Goal: Information Seeking & Learning: Check status

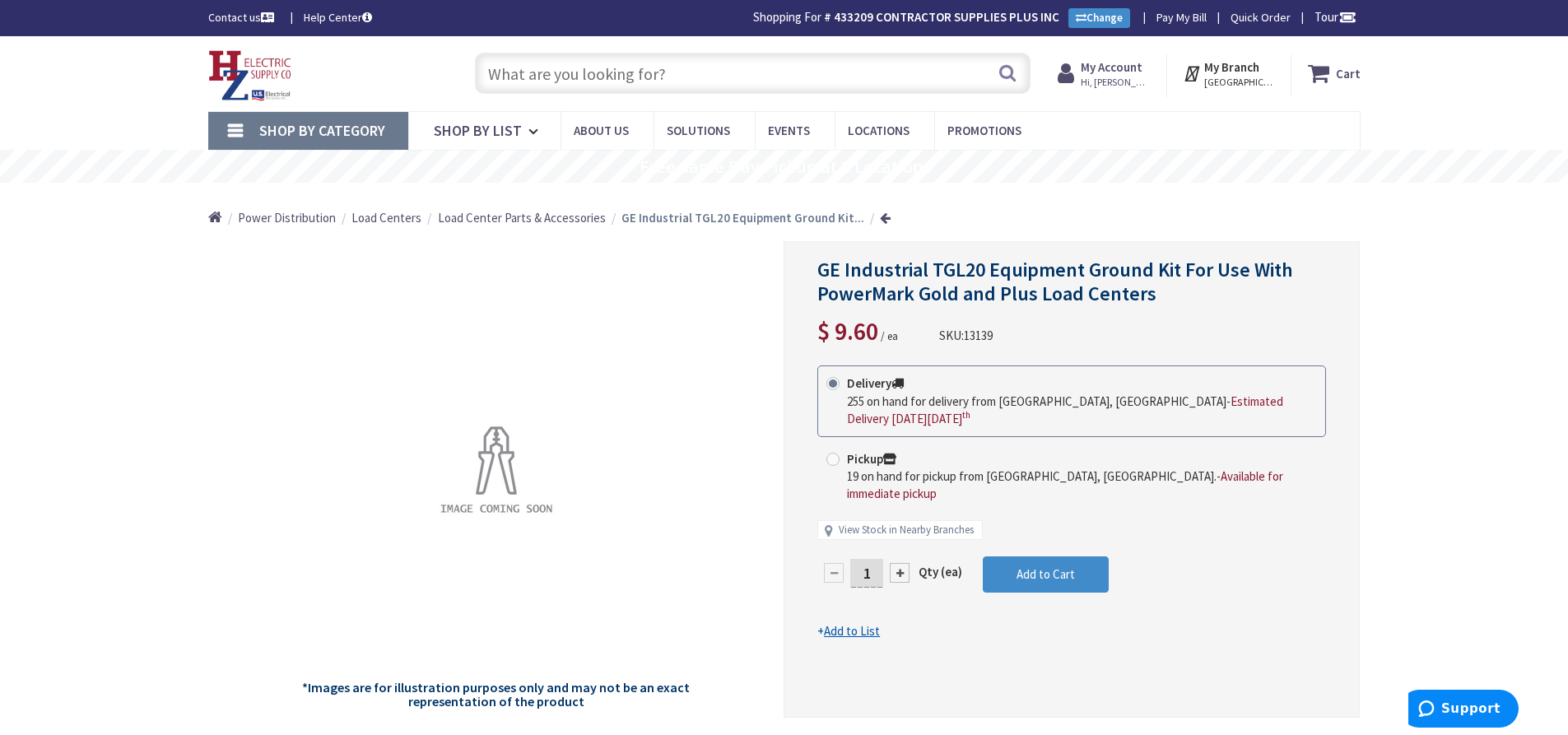
click at [654, 78] on input "text" at bounding box center [753, 73] width 555 height 41
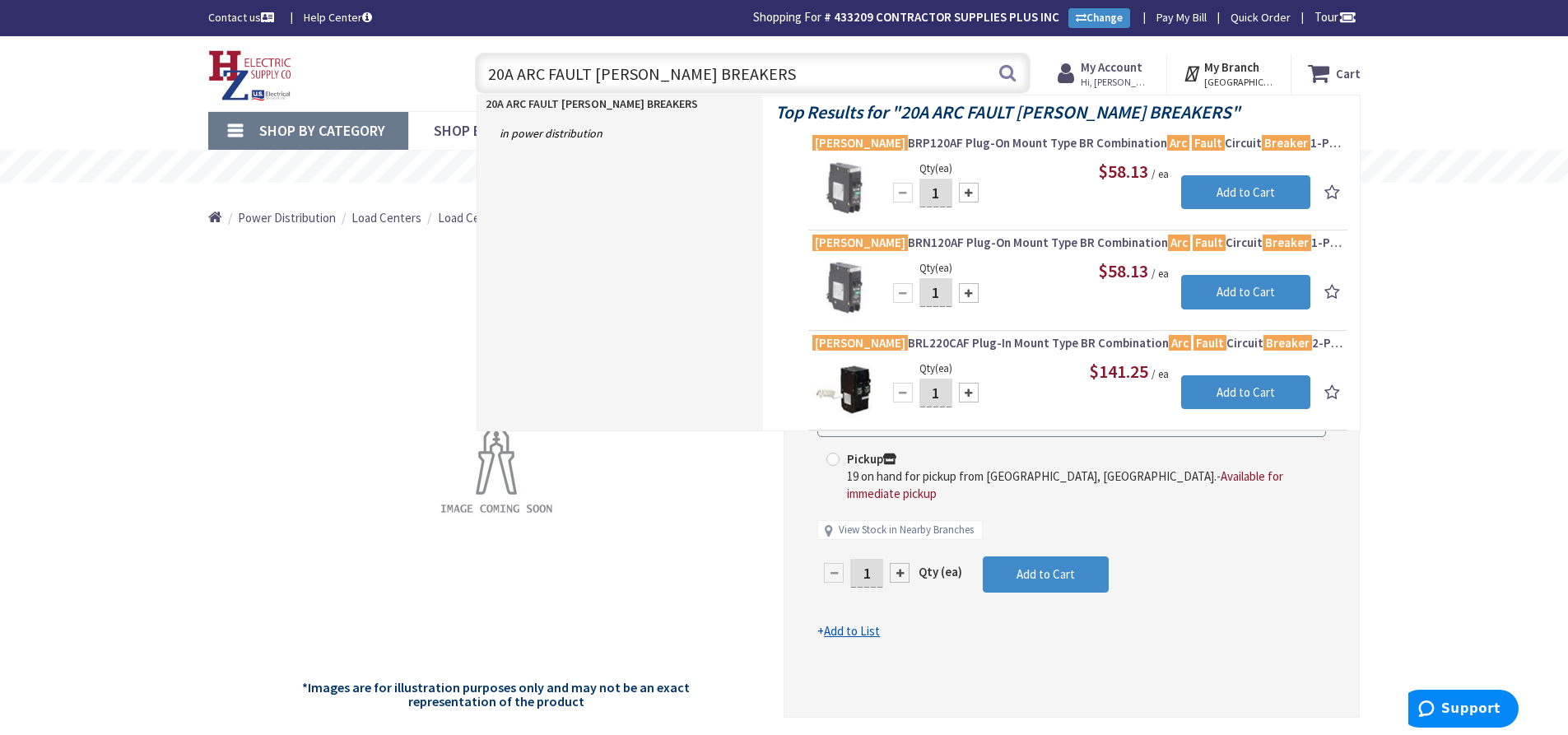
drag, startPoint x: 731, startPoint y: 73, endPoint x: 465, endPoint y: 67, distance: 266.1
click at [477, 68] on input "20A ARC FAULT EATON BREAKERS" at bounding box center [753, 73] width 555 height 41
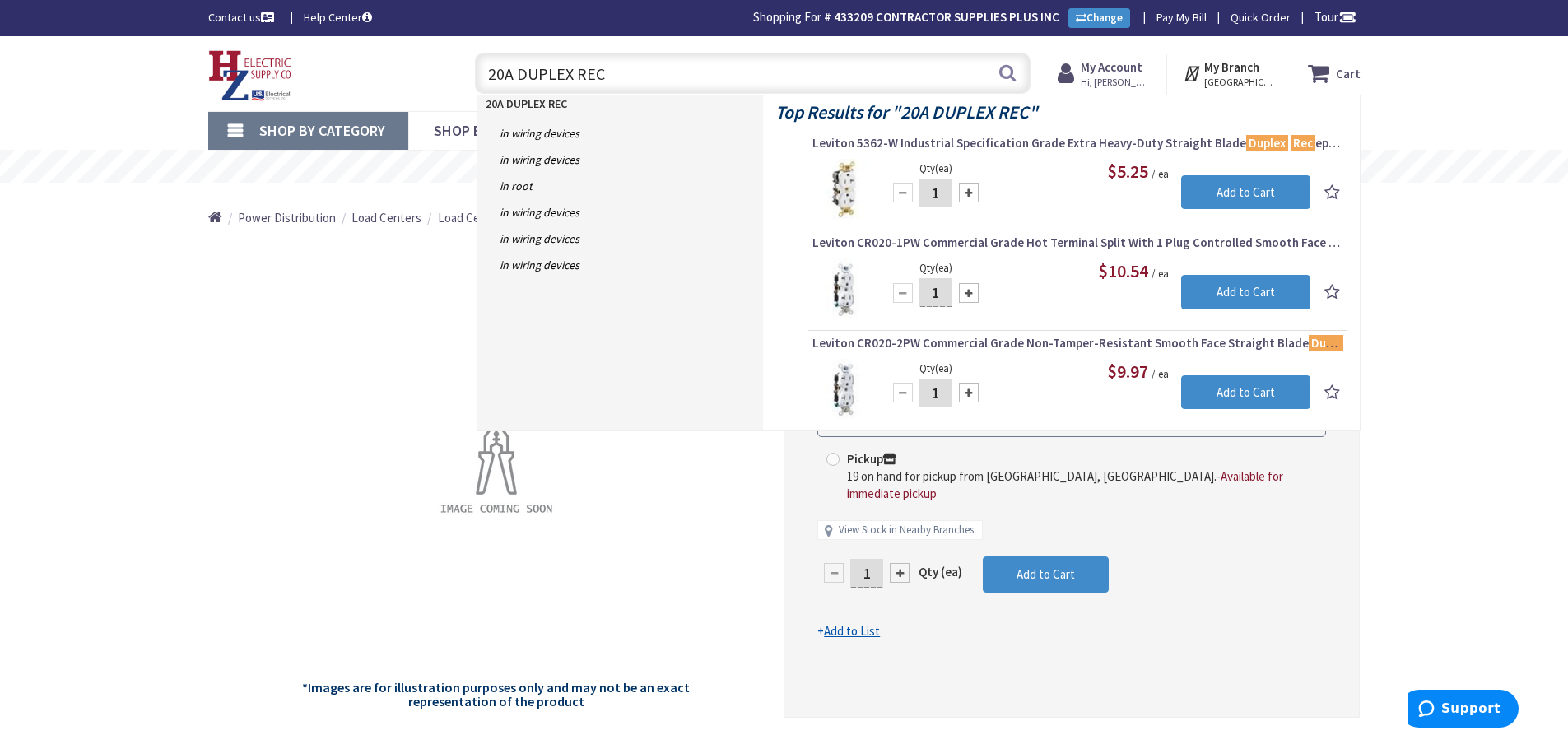
drag, startPoint x: 586, startPoint y: 73, endPoint x: 452, endPoint y: 76, distance: 134.0
click at [452, 76] on div "Toggle Nav 20A DUPLEX REC 20A DUPLEX REC Search Cart My Cart Close" at bounding box center [784, 73] width 1177 height 55
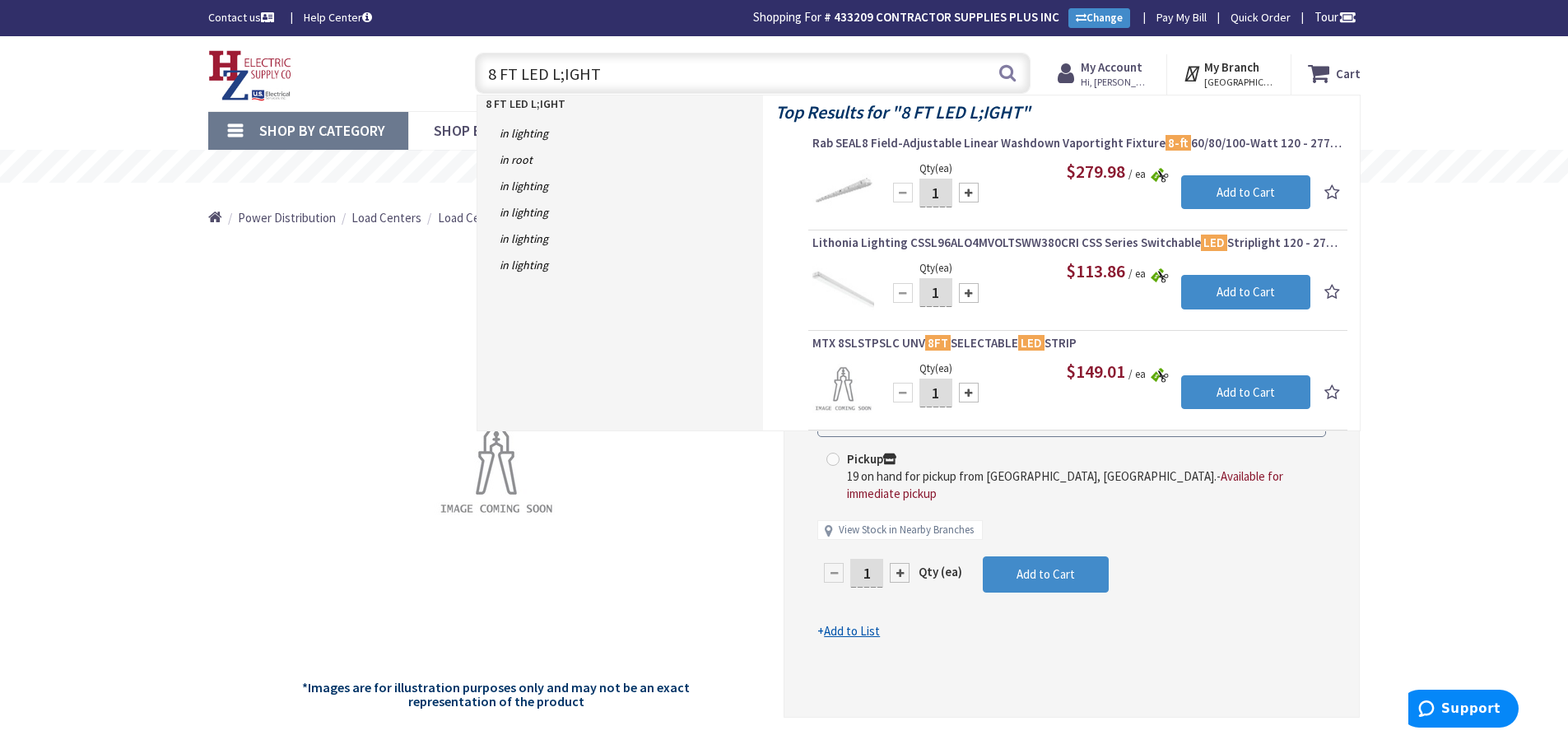
type input "8 FT LED L;IGHTS"
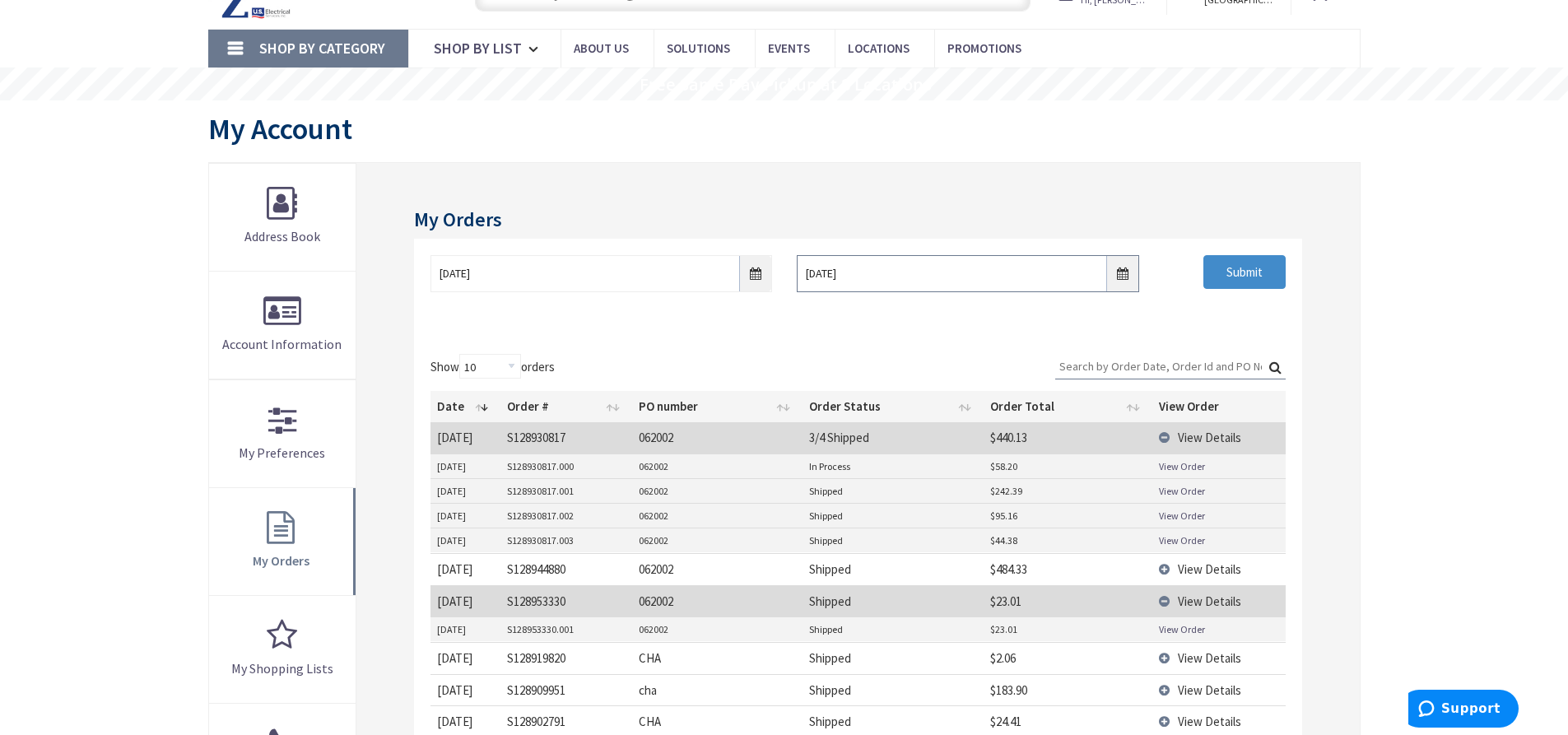
click at [1122, 271] on input "10/8/2025" at bounding box center [968, 273] width 342 height 37
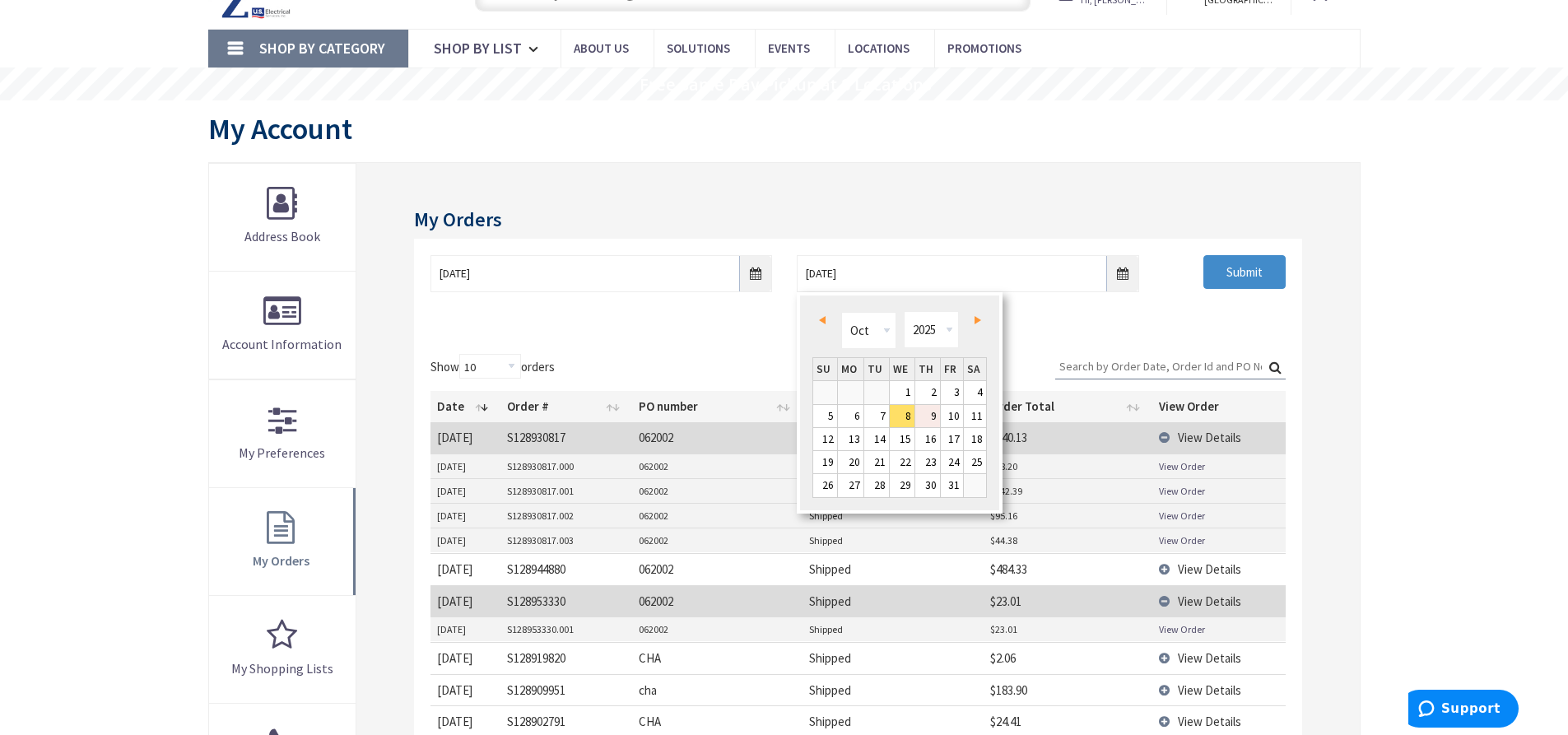
click at [935, 418] on link "9" at bounding box center [928, 416] width 24 height 23
type input "10/09/2025"
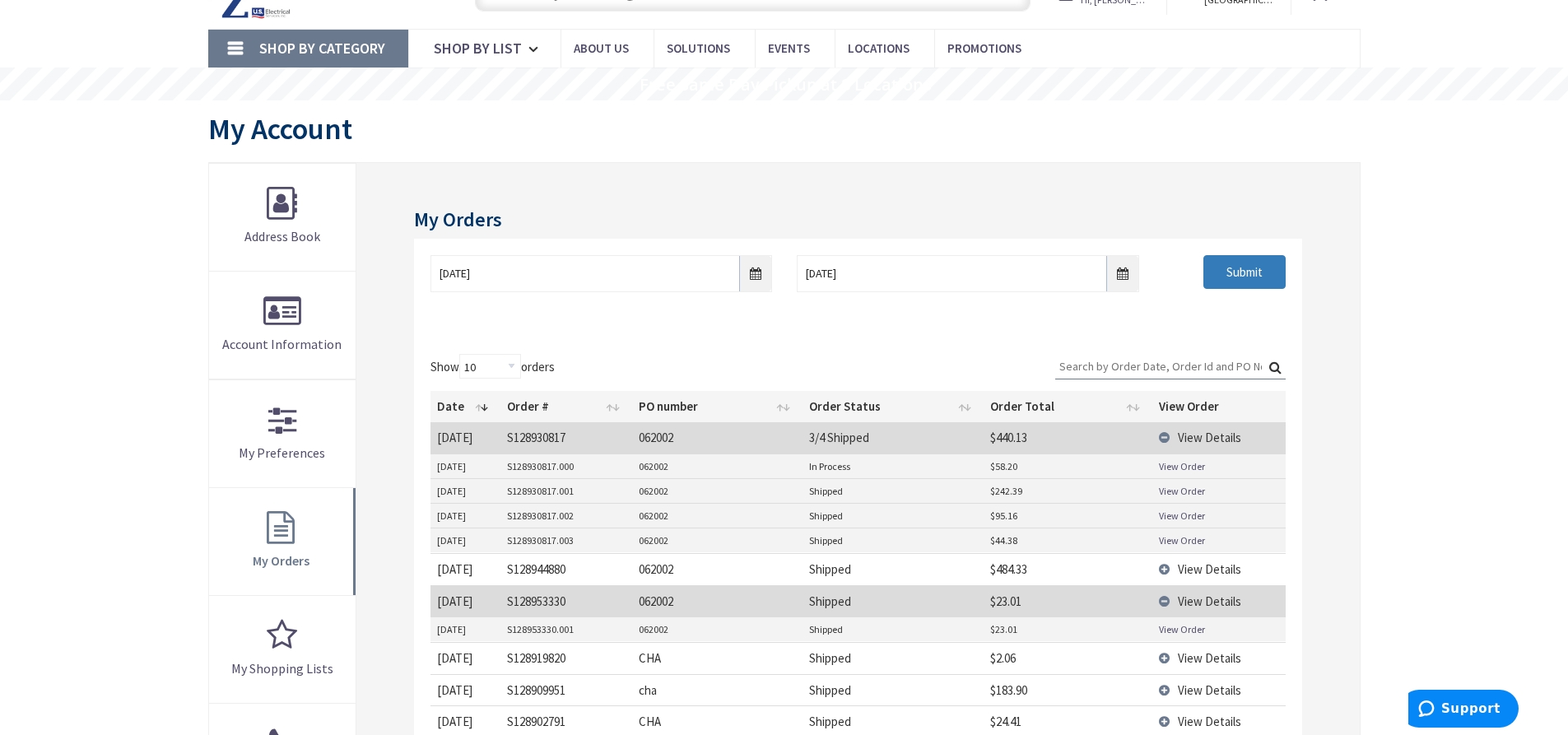
click at [1239, 274] on input "Submit" at bounding box center [1244, 272] width 83 height 35
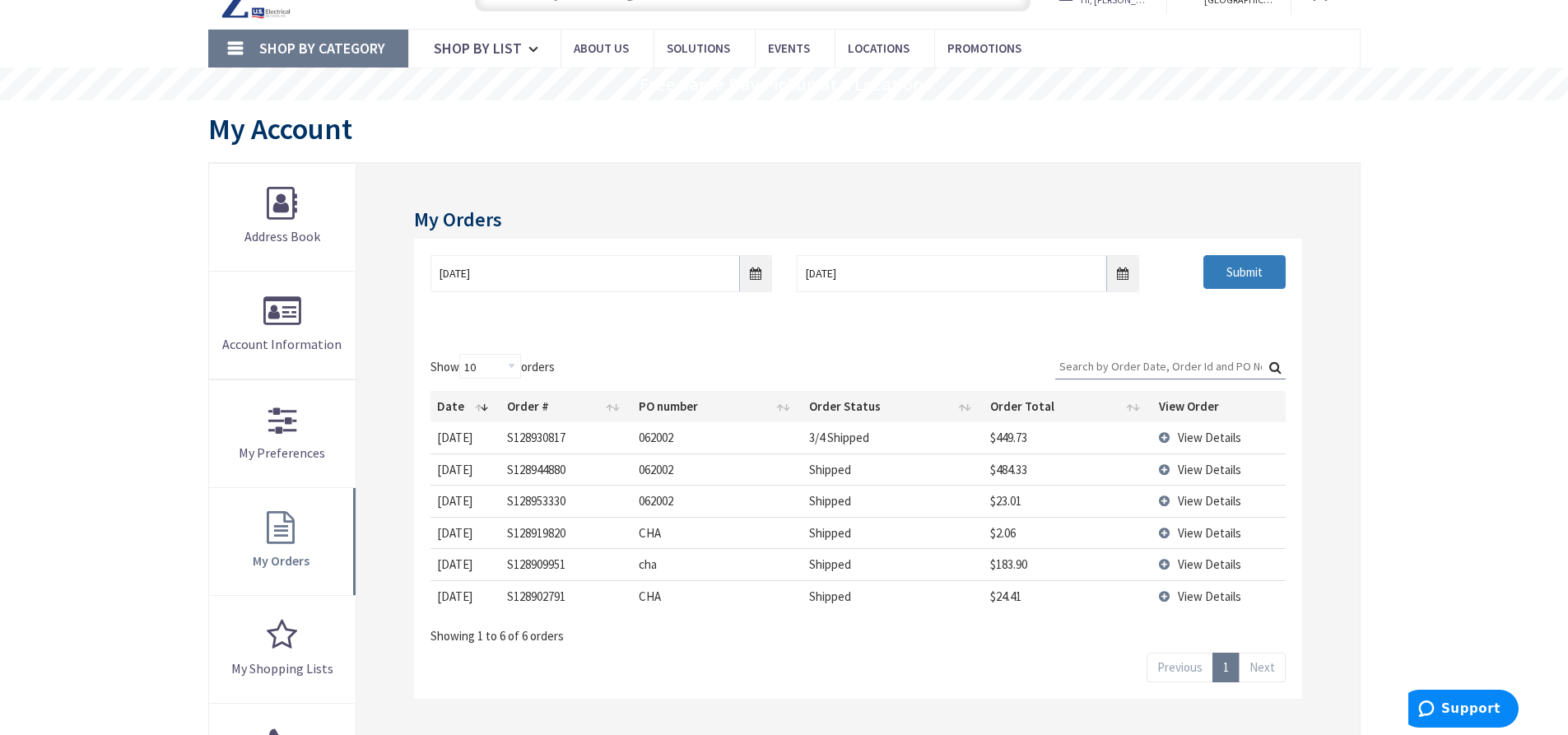
click at [1231, 275] on input "Submit" at bounding box center [1244, 272] width 83 height 35
click at [1189, 435] on span "View Details" at bounding box center [1210, 438] width 64 height 16
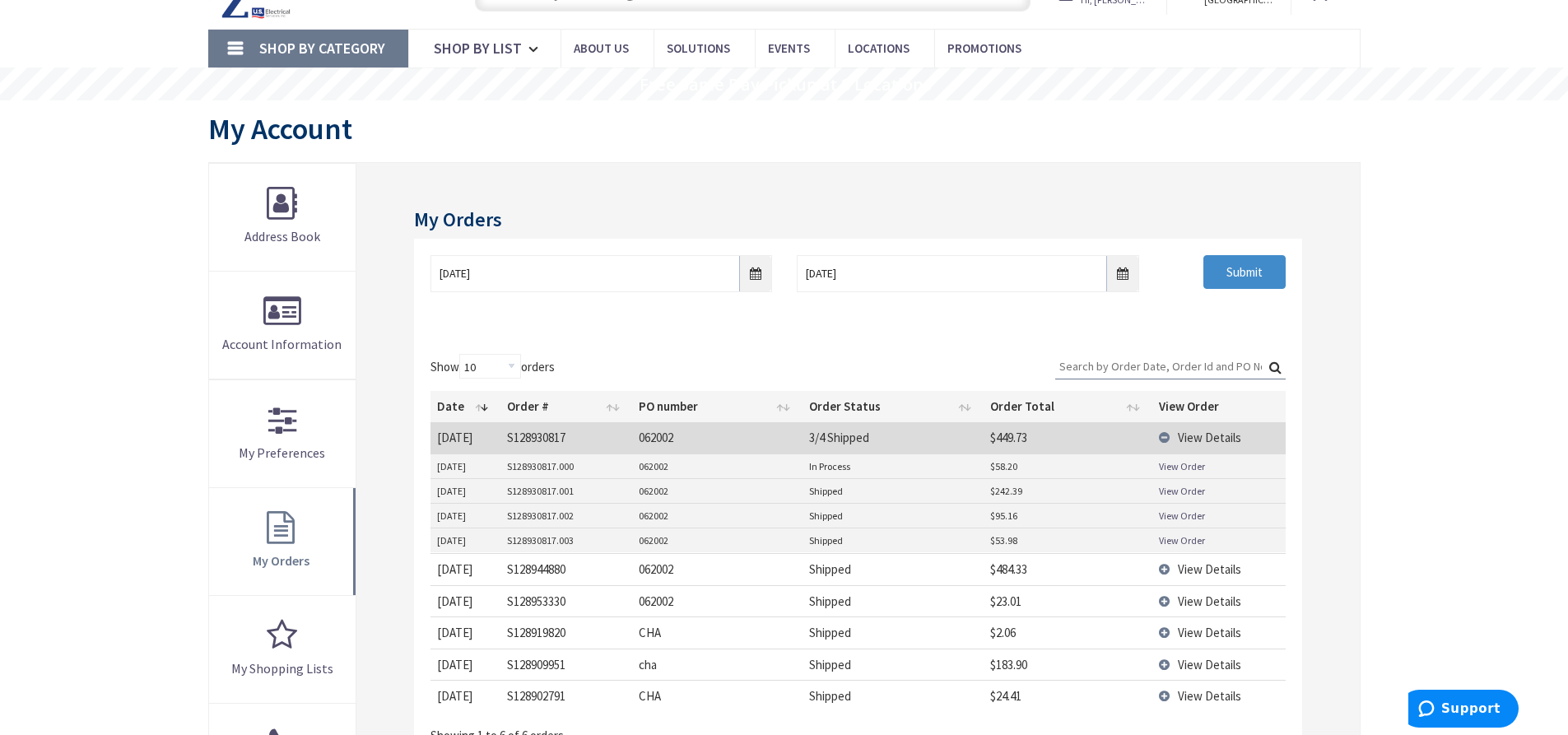
click at [1189, 545] on link "View Order" at bounding box center [1182, 540] width 46 height 14
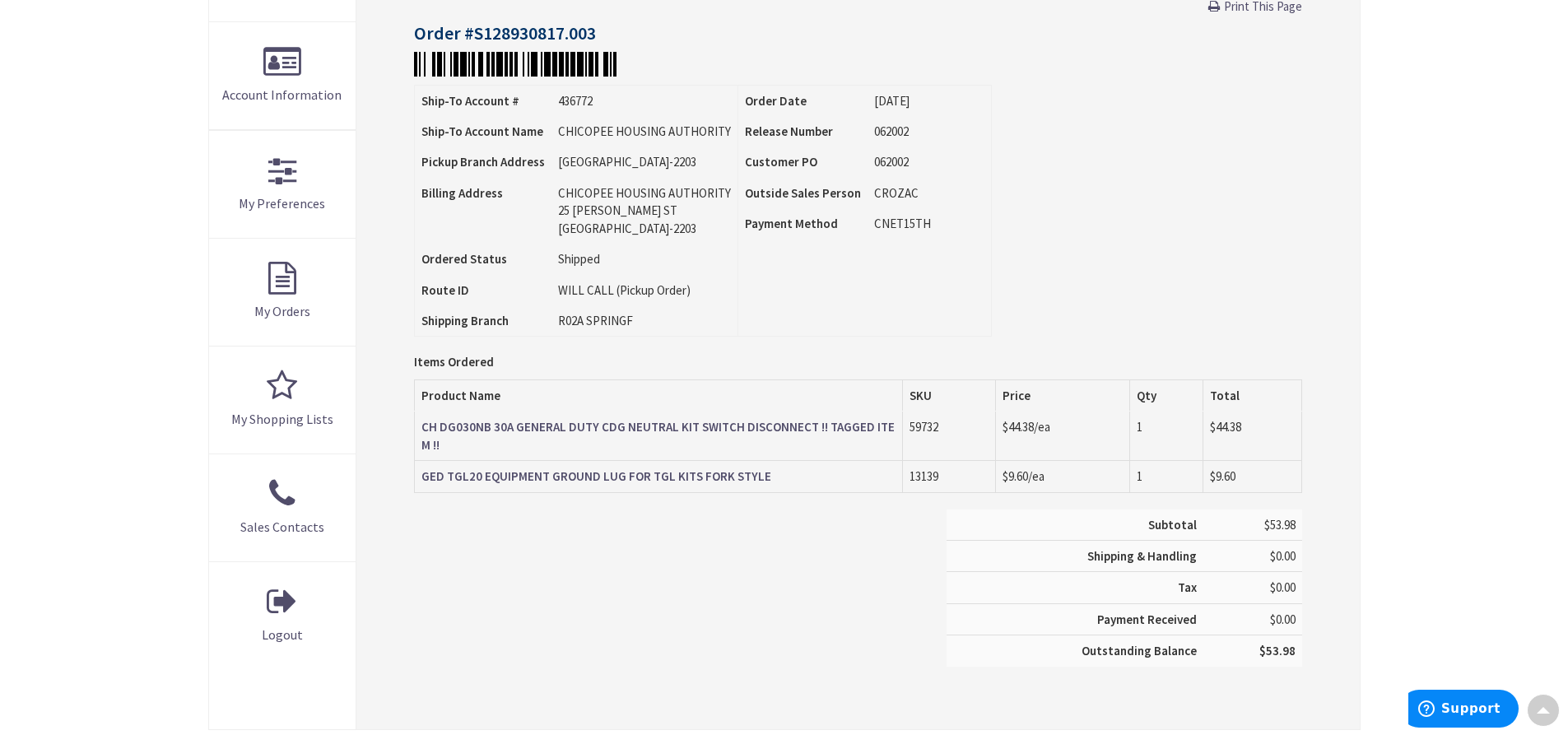
click at [640, 432] on strong "CH DG030NB 30A GENERAL DUTY CDG NEUTRAL KIT SWITCH DISCONNECT !! TAGGED ITEM !!" at bounding box center [658, 435] width 473 height 33
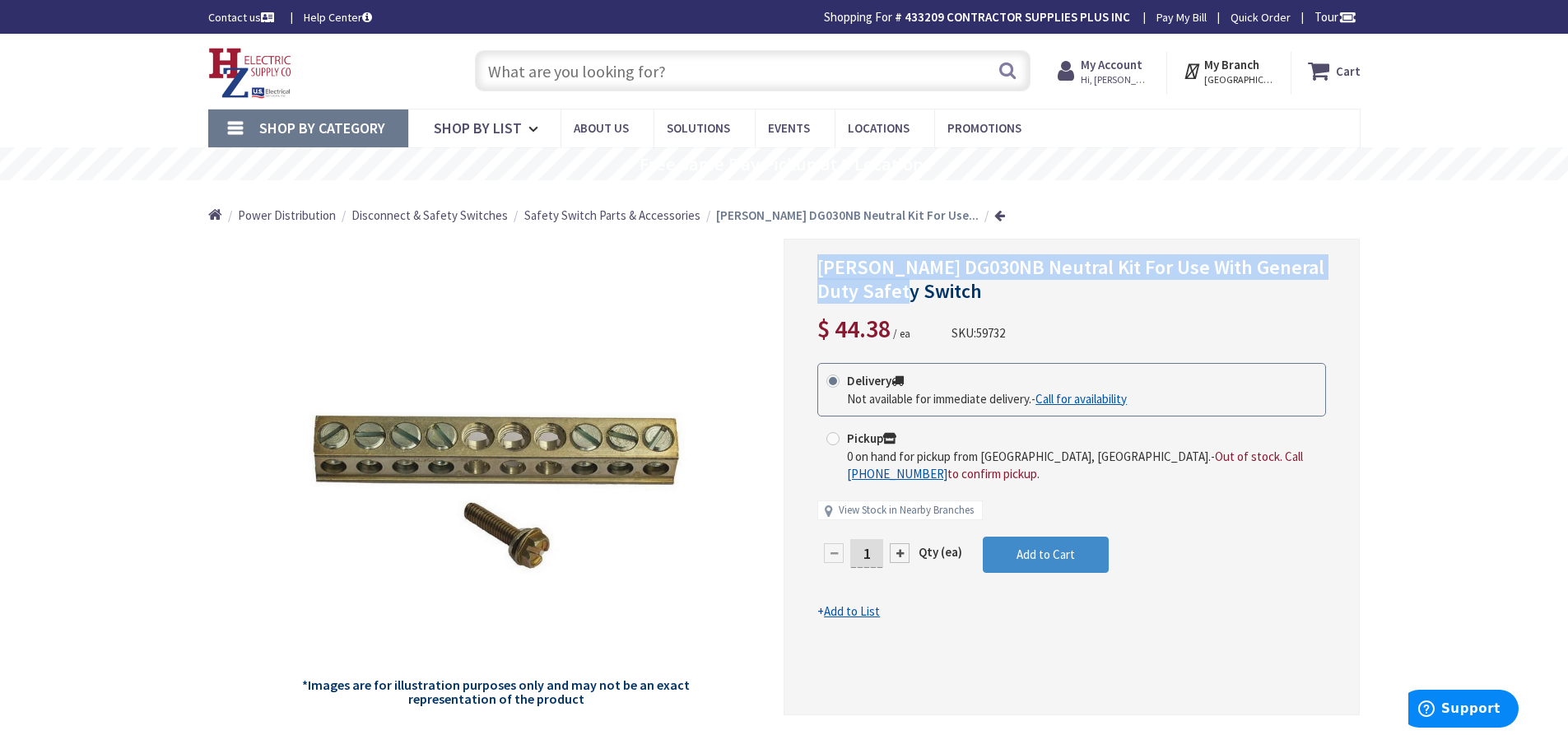
drag, startPoint x: 819, startPoint y: 268, endPoint x: 1050, endPoint y: 290, distance: 232.0
click at [1050, 290] on h1 "Eaton DG030NB Neutral Kit For Use With General Duty Safety Switch" at bounding box center [1071, 279] width 509 height 48
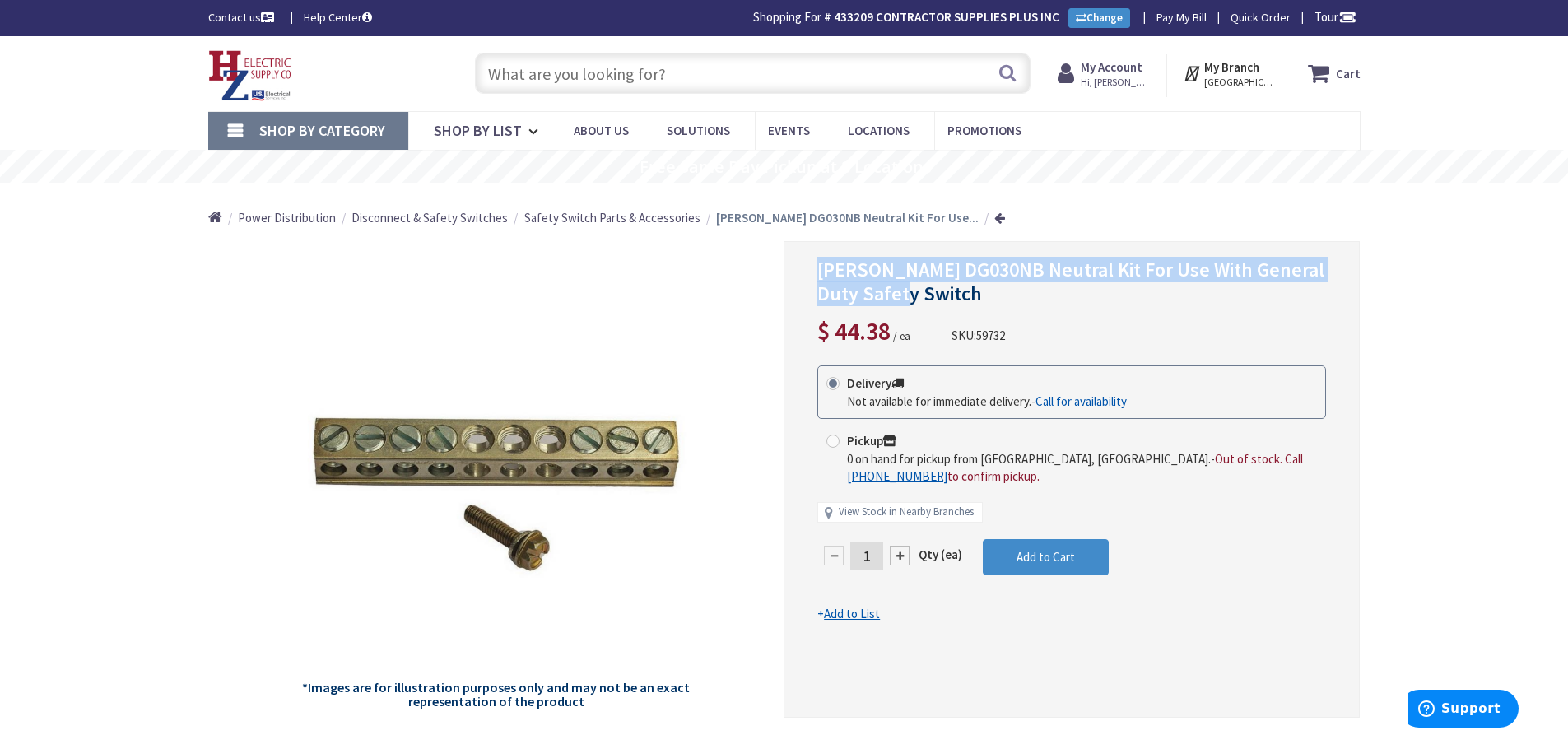
copy span "Eaton DG030NB Neutral Kit For Use With General Duty Safety Switch"
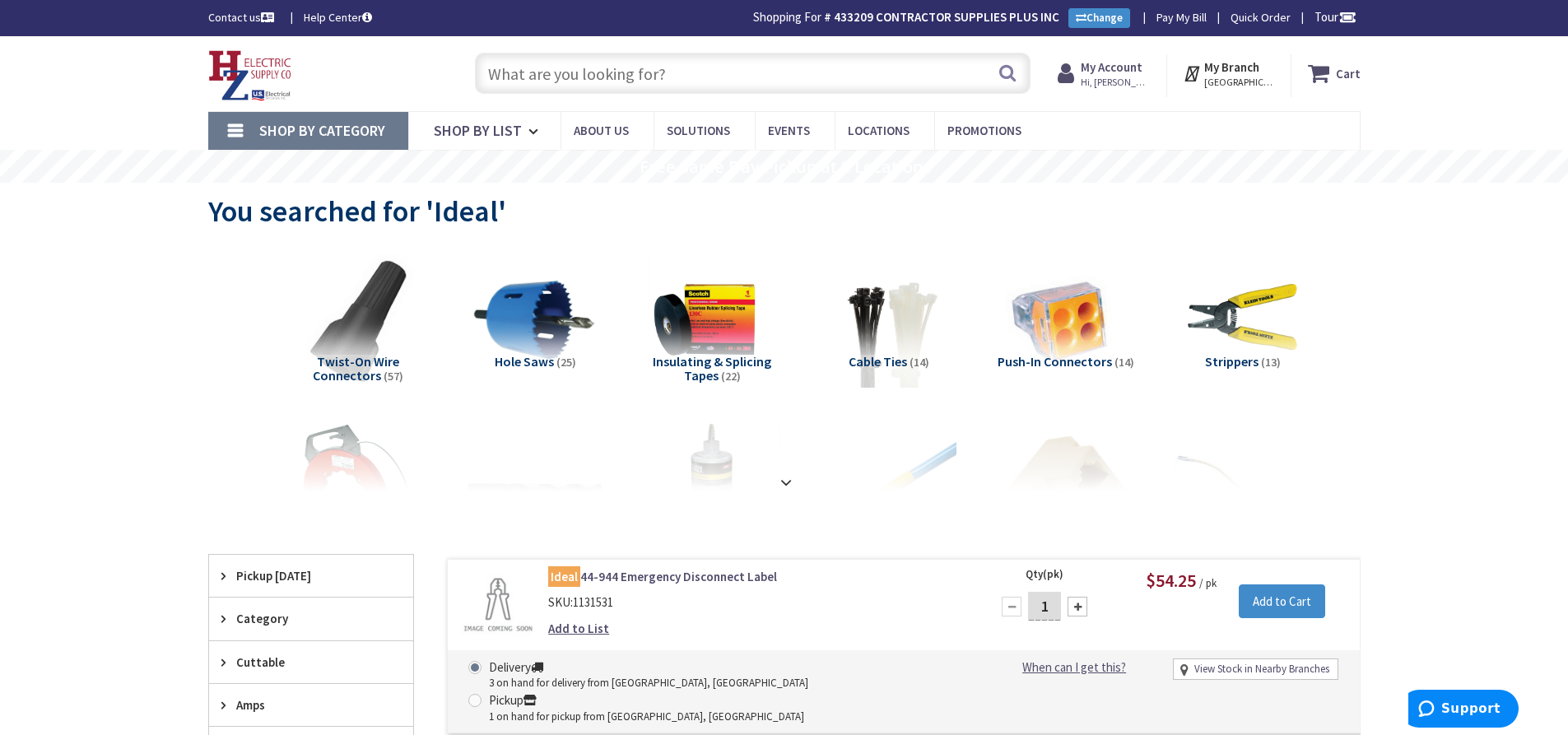
click at [573, 71] on input "text" at bounding box center [753, 73] width 555 height 41
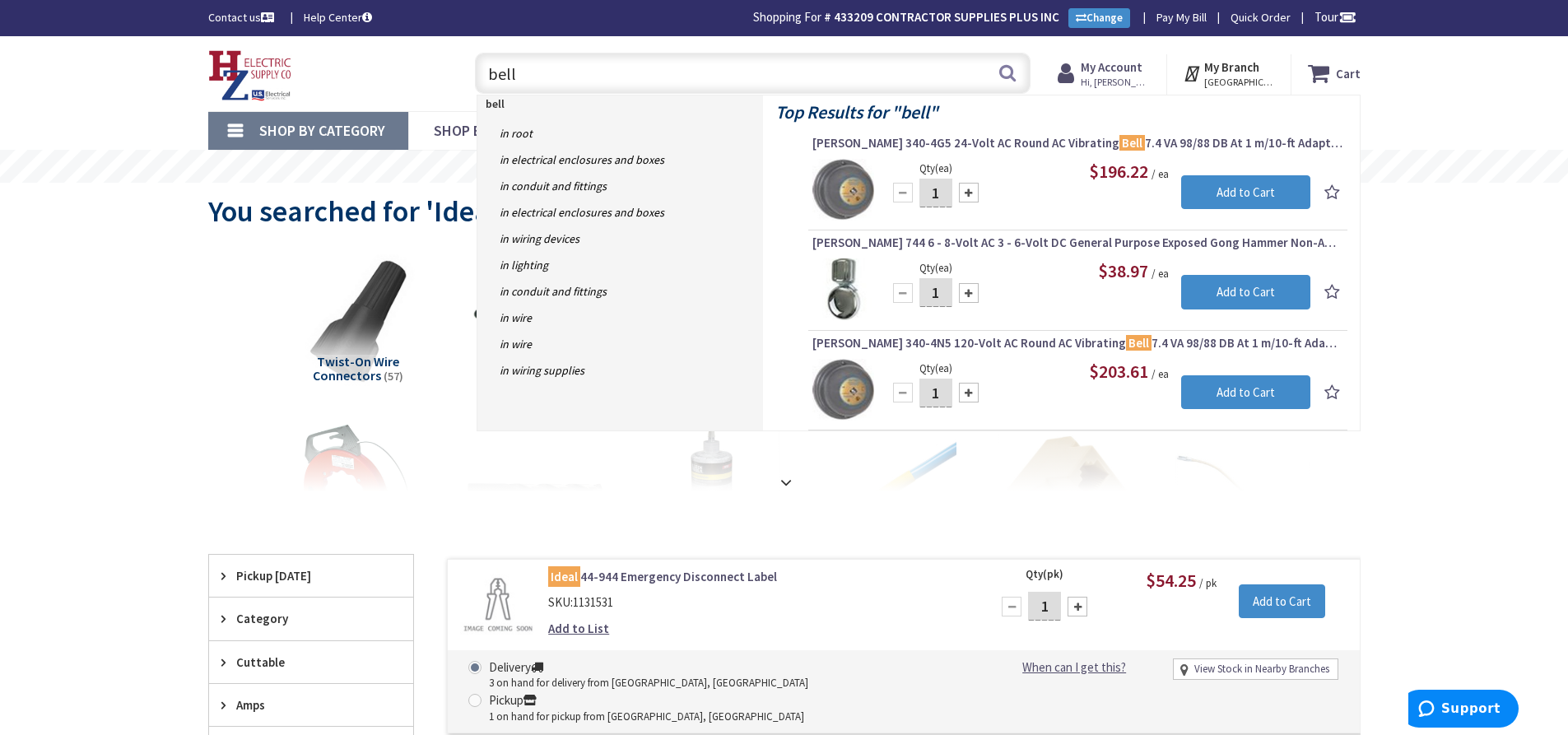
type input "bell"
click at [1003, 74] on button "Search" at bounding box center [1008, 72] width 22 height 37
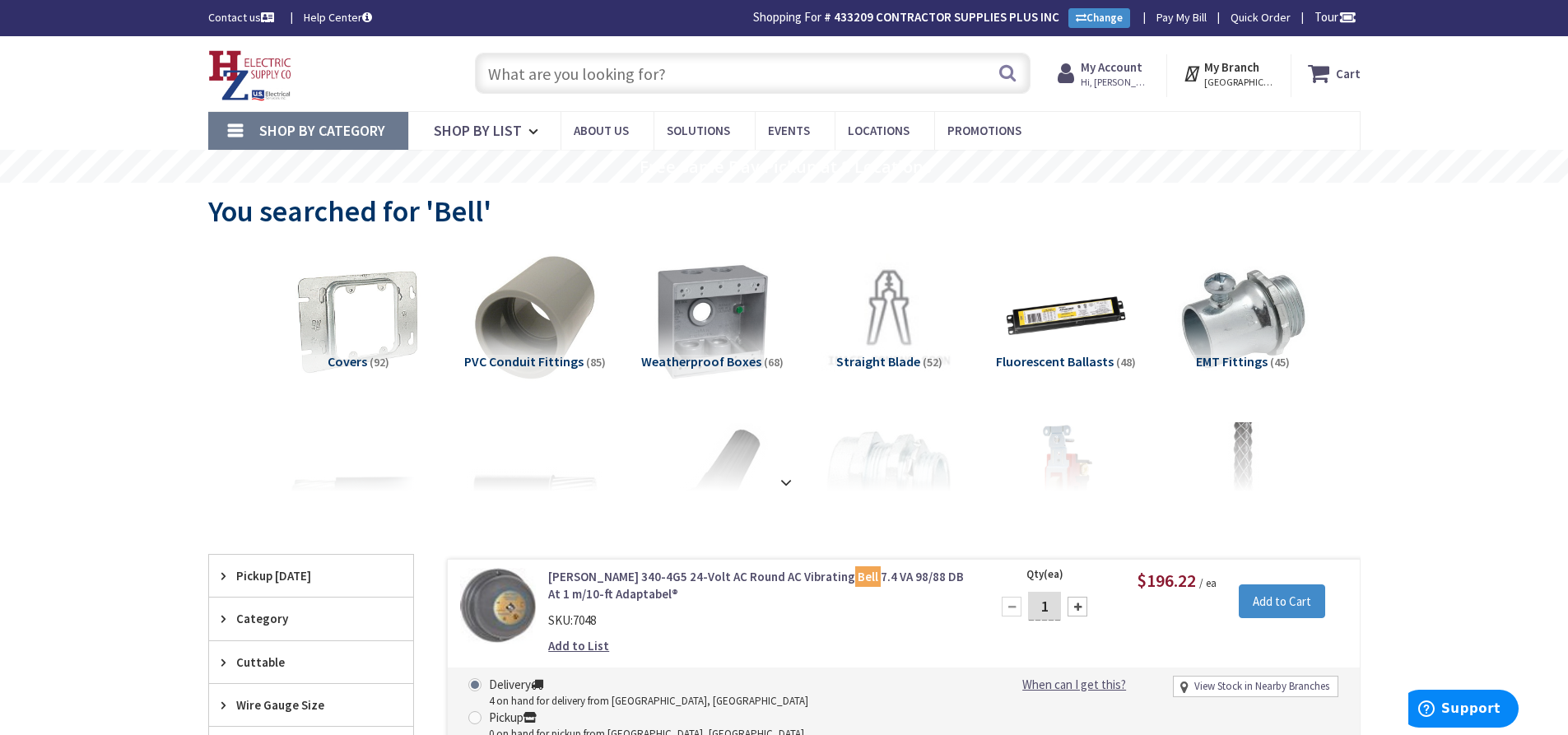
click at [586, 76] on input "text" at bounding box center [753, 73] width 555 height 41
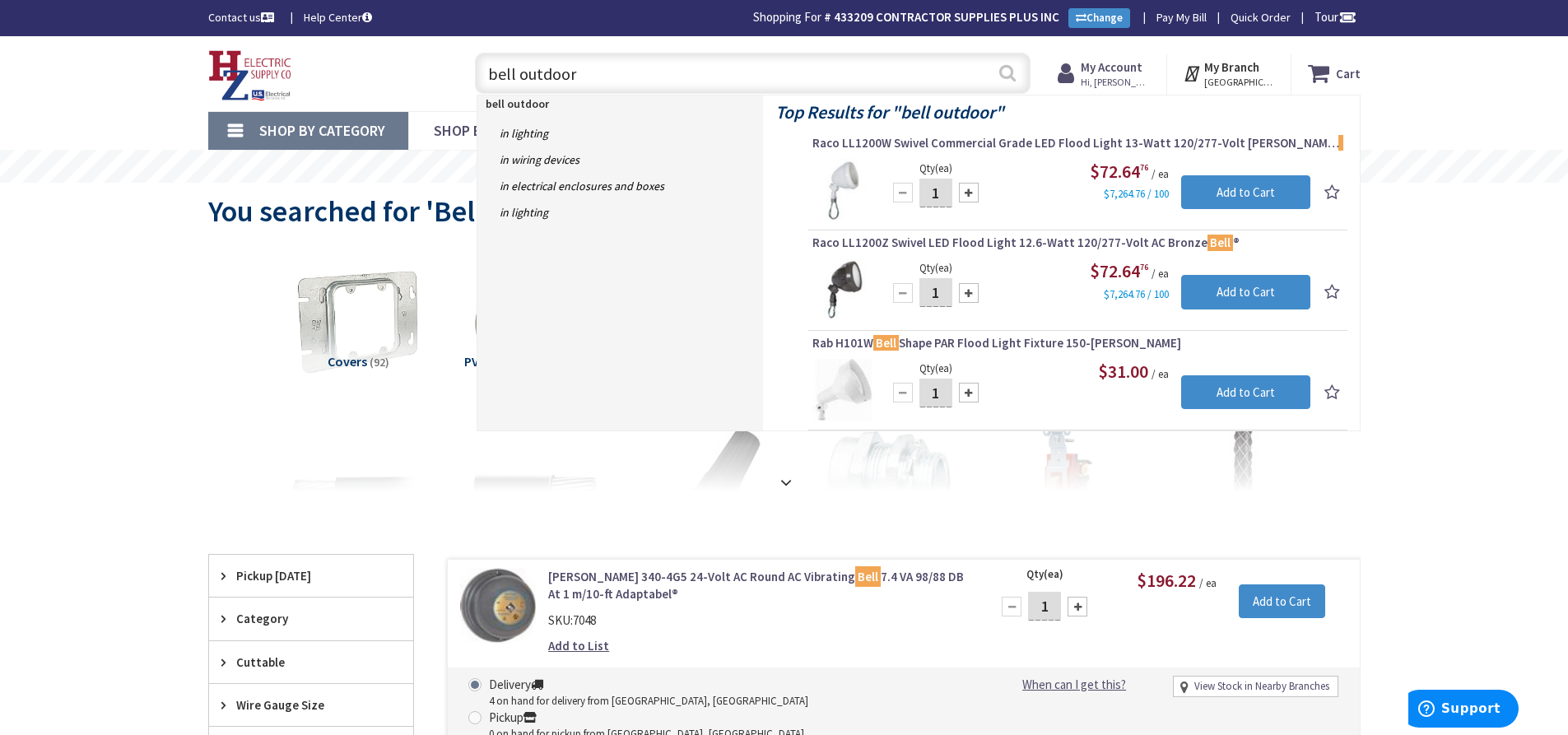
type input "bell outdoor"
click at [1005, 78] on button "Search" at bounding box center [1008, 72] width 22 height 37
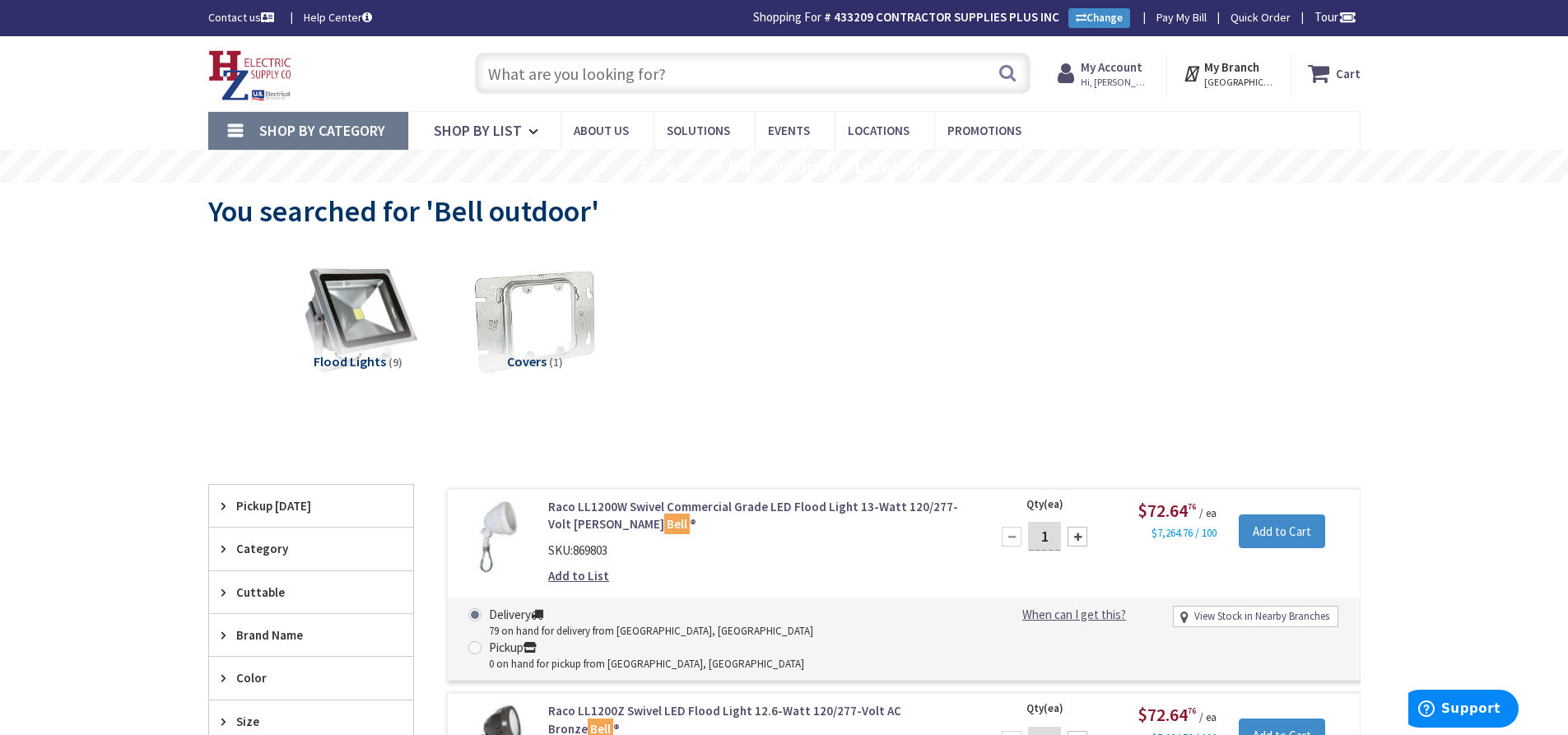
click at [573, 70] on input "text" at bounding box center [753, 73] width 555 height 41
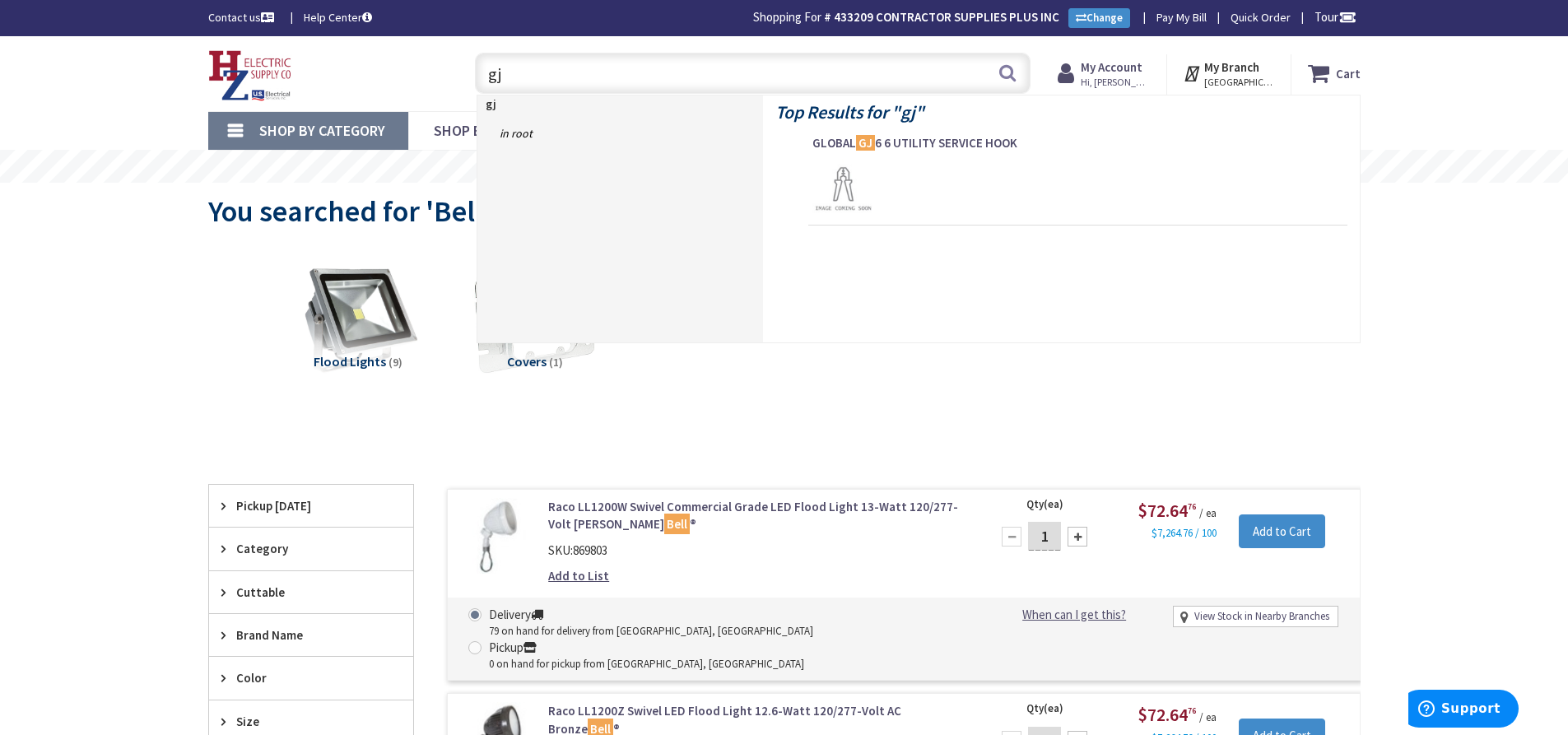
type input "g"
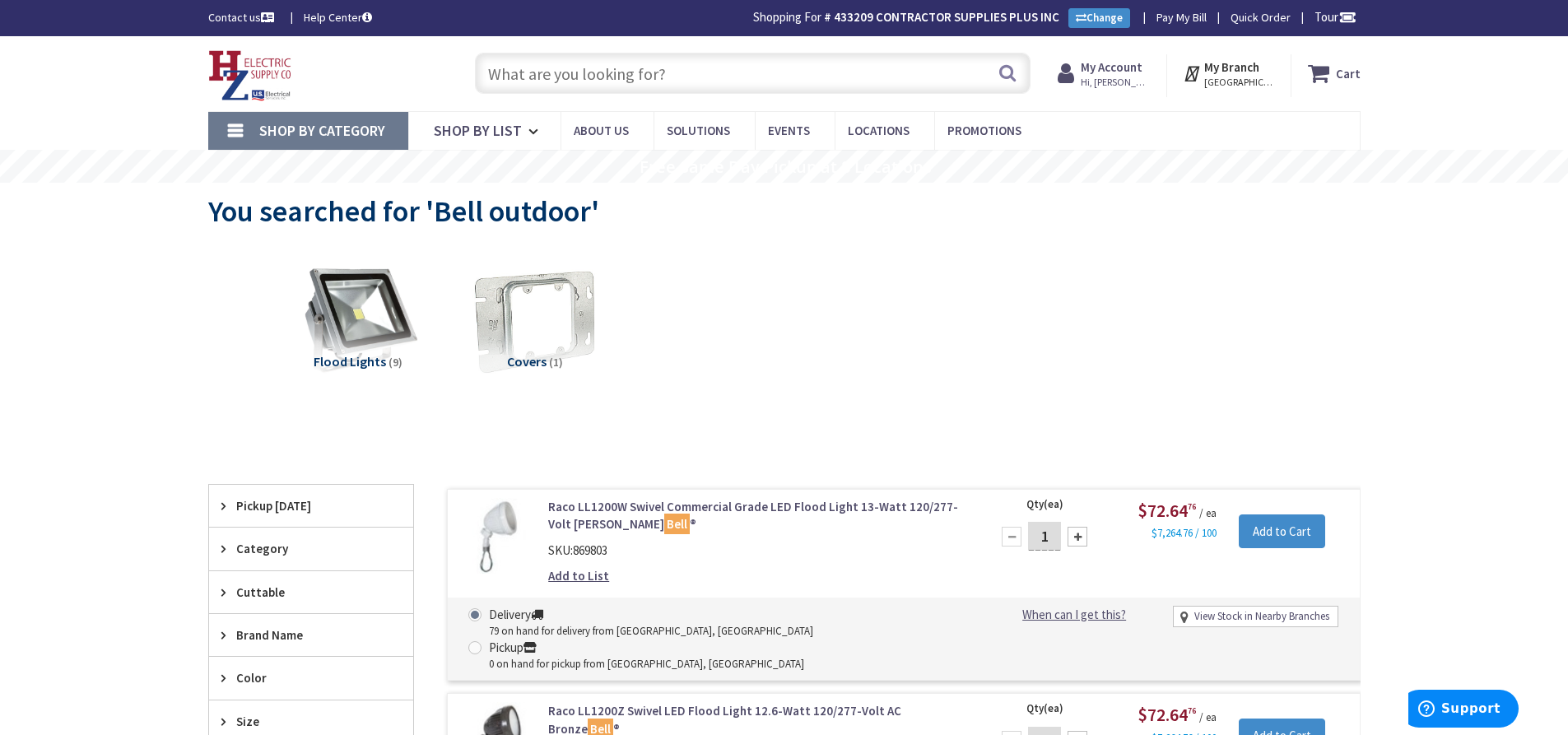
click at [540, 67] on input "text" at bounding box center [753, 73] width 555 height 41
click at [587, 77] on input "text" at bounding box center [753, 73] width 555 height 41
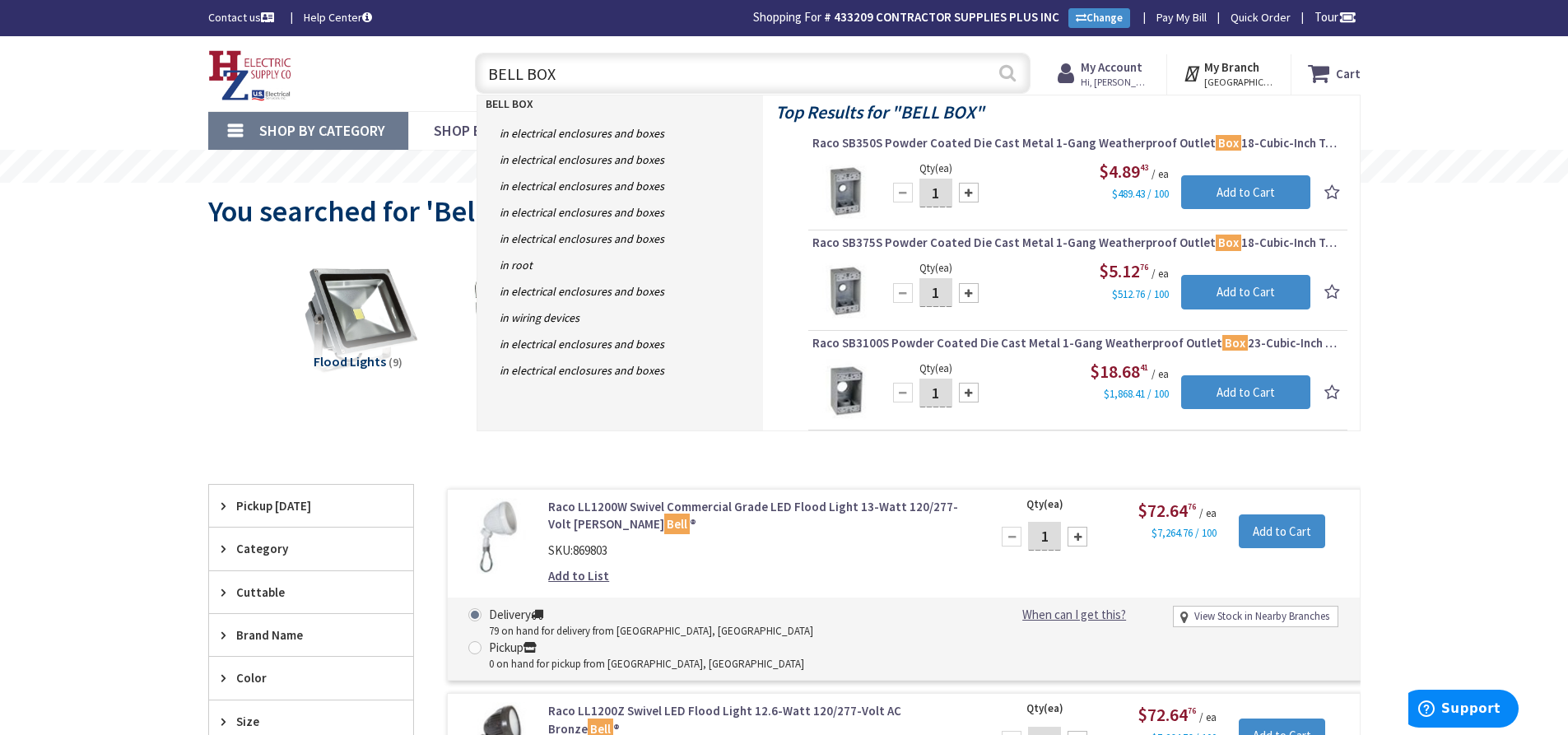
type input "BELL BOX"
click at [1010, 70] on button "Search" at bounding box center [1008, 72] width 22 height 37
